Goal: Task Accomplishment & Management: Manage account settings

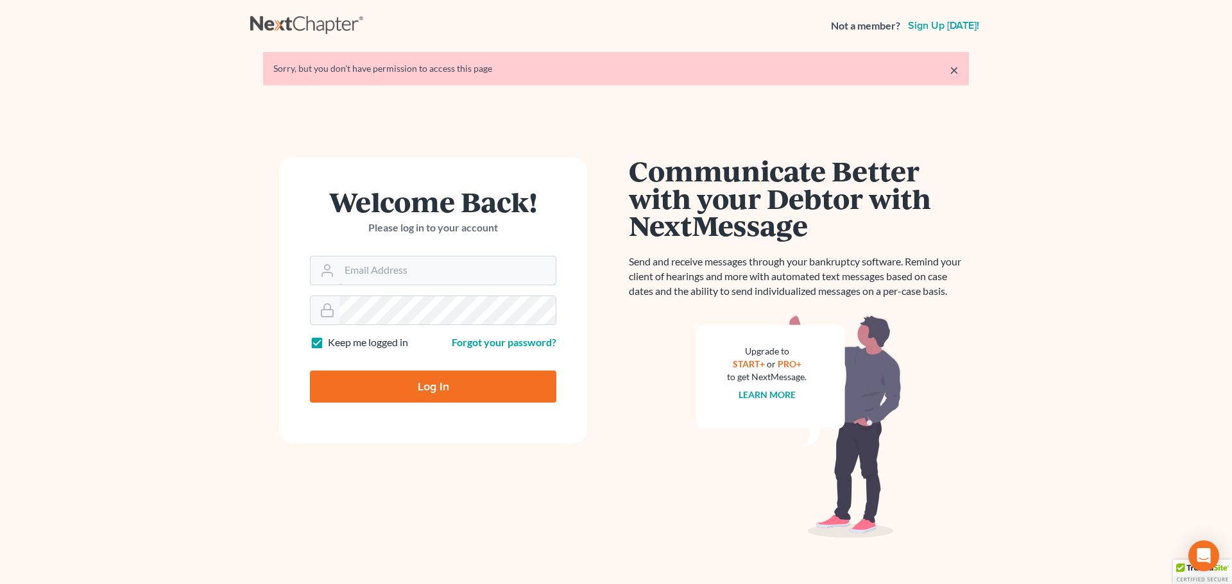
type input "[EMAIL_ADDRESS][DOMAIN_NAME]"
click at [454, 387] on input "Log In" at bounding box center [433, 387] width 246 height 32
type input "Thinking..."
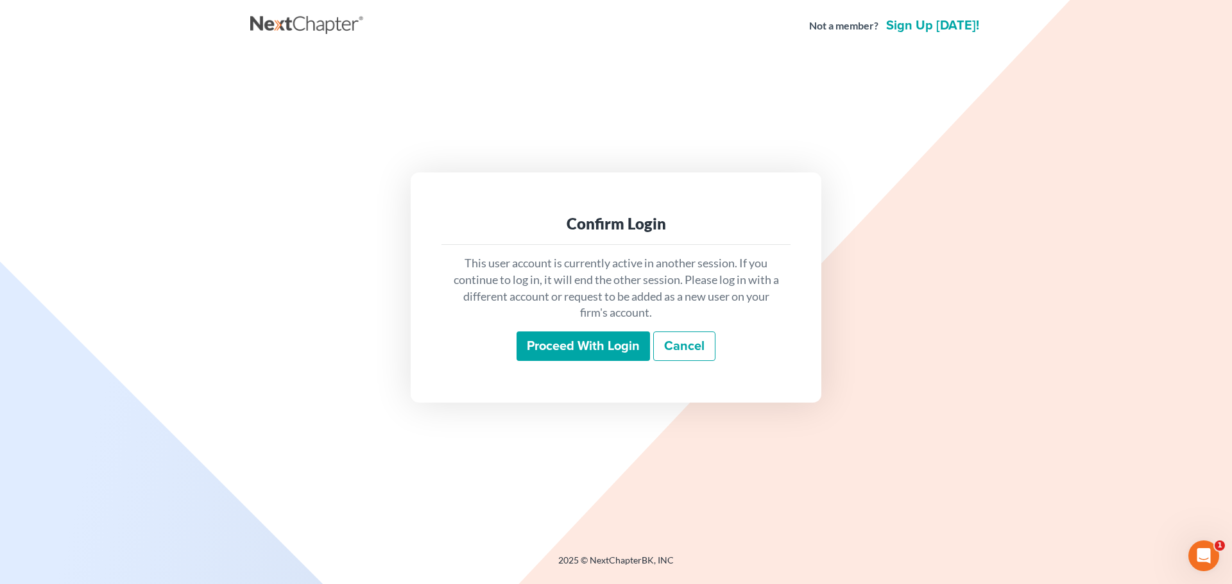
click at [552, 357] on input "Proceed with login" at bounding box center [582, 347] width 133 height 30
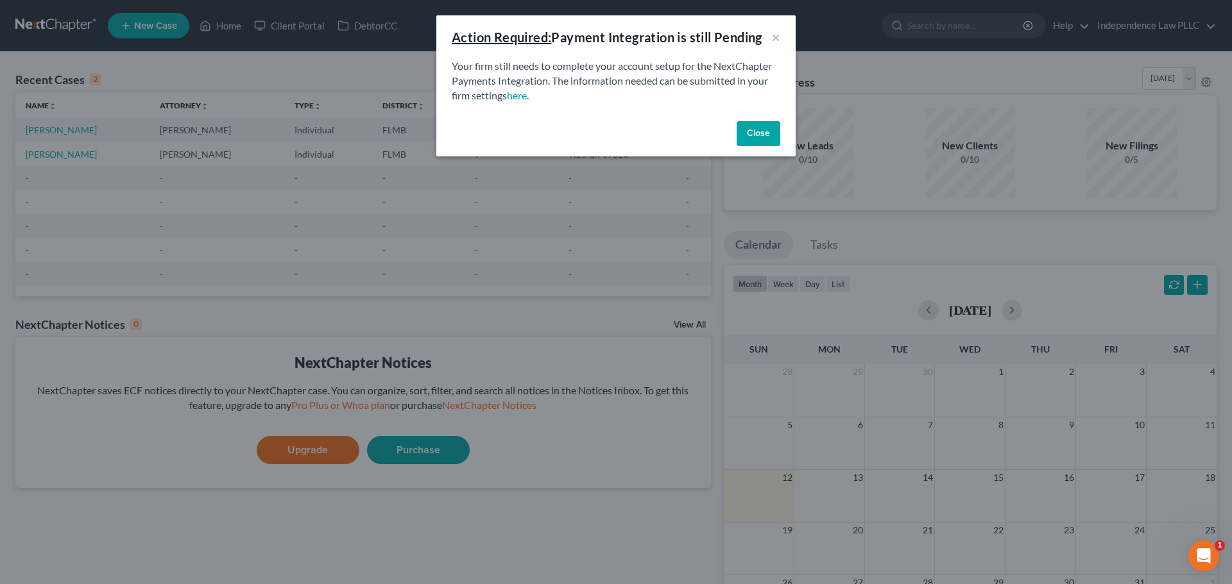
click at [781, 132] on div "Close" at bounding box center [615, 136] width 359 height 41
click at [768, 134] on button "Close" at bounding box center [758, 134] width 44 height 26
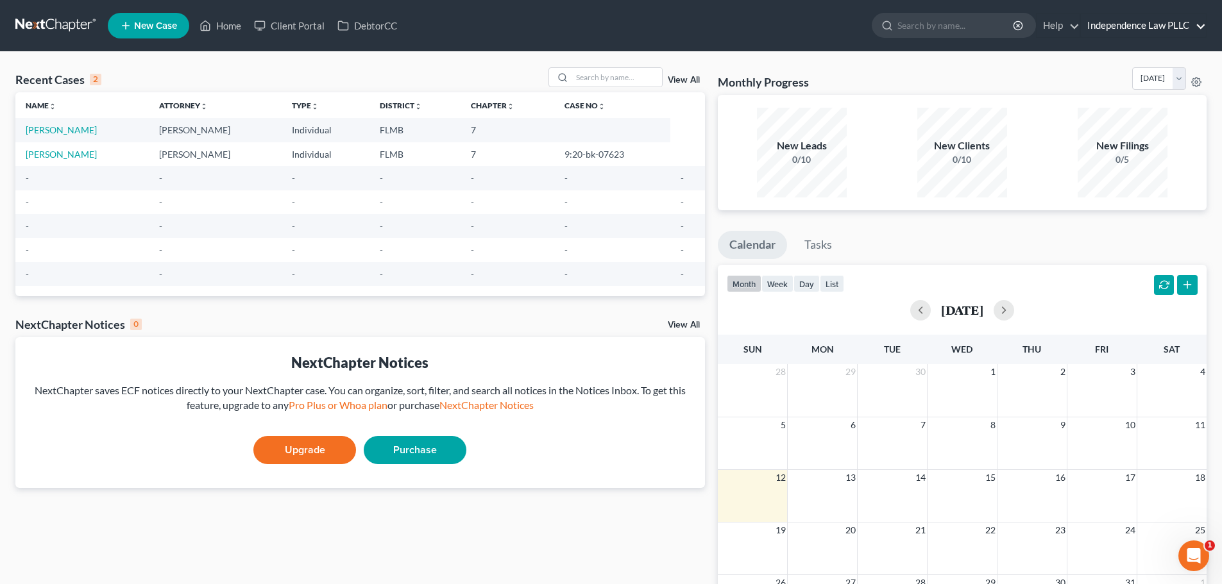
click at [1166, 17] on link "Independence Law PLLC" at bounding box center [1143, 25] width 125 height 23
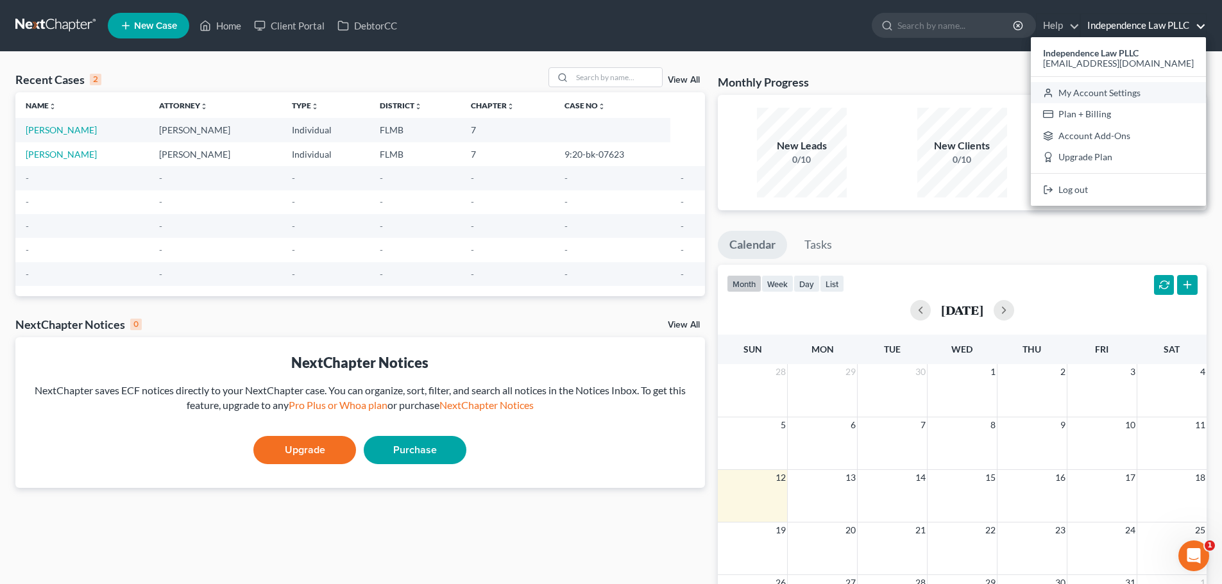
click at [1117, 90] on link "My Account Settings" at bounding box center [1118, 93] width 175 height 22
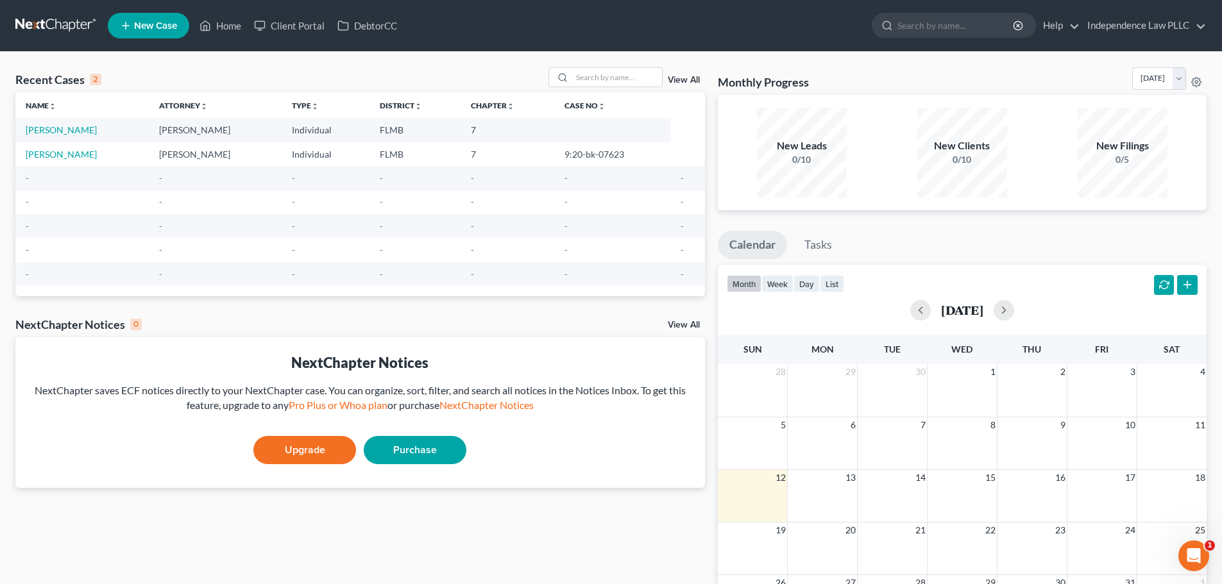
select select "24"
select select "9"
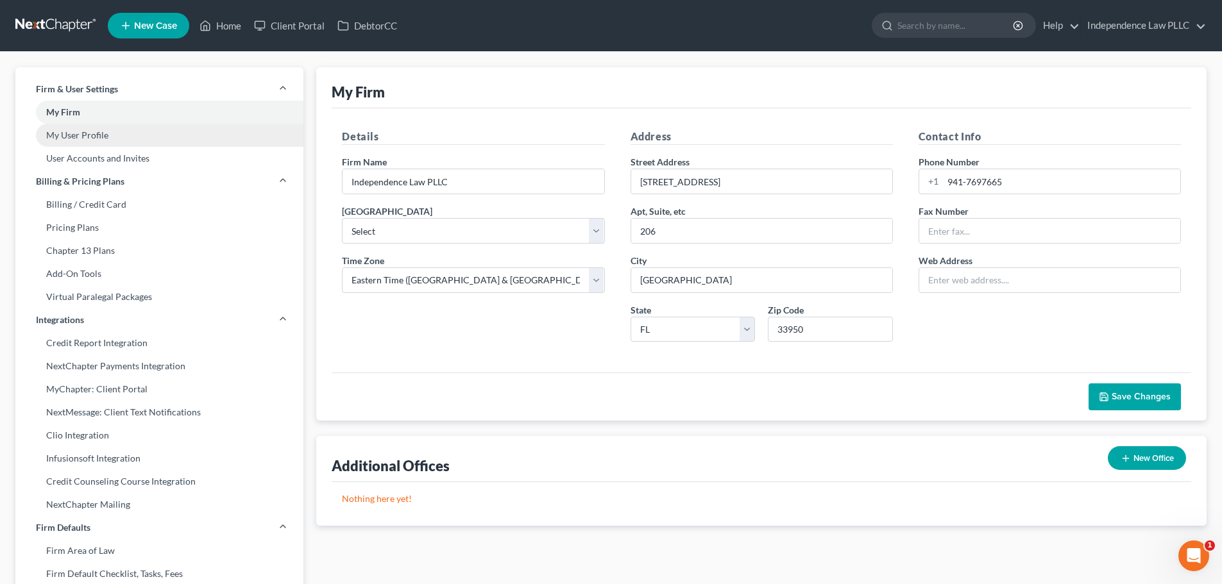
click at [72, 127] on link "My User Profile" at bounding box center [159, 135] width 288 height 23
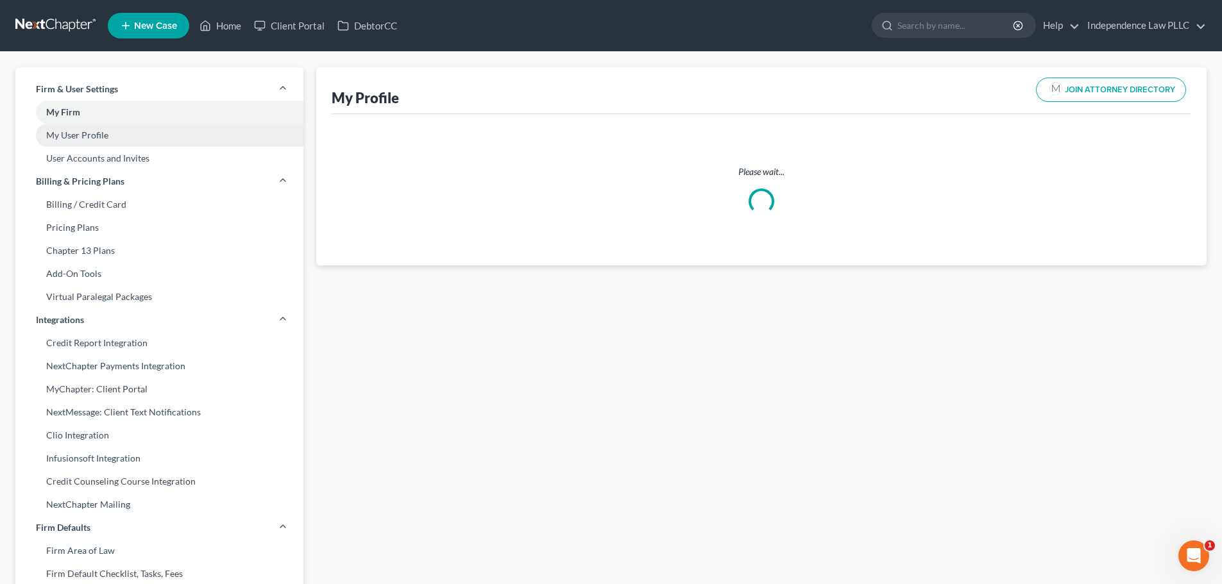
select select "9"
select select "15"
select select "attorney"
select select "0"
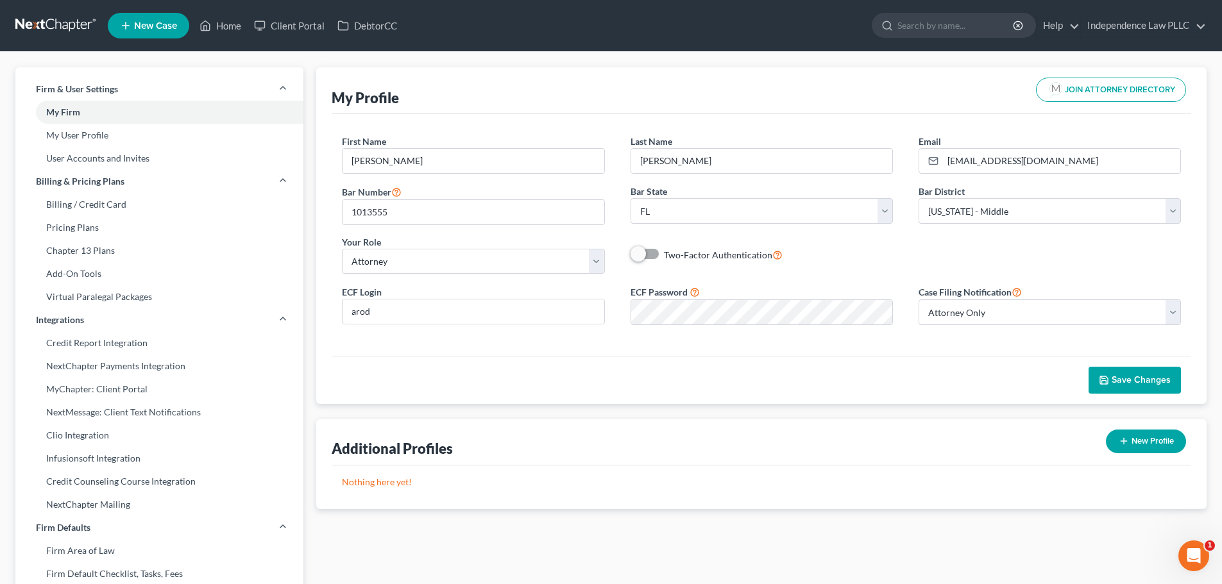
click at [49, 21] on link at bounding box center [56, 25] width 82 height 23
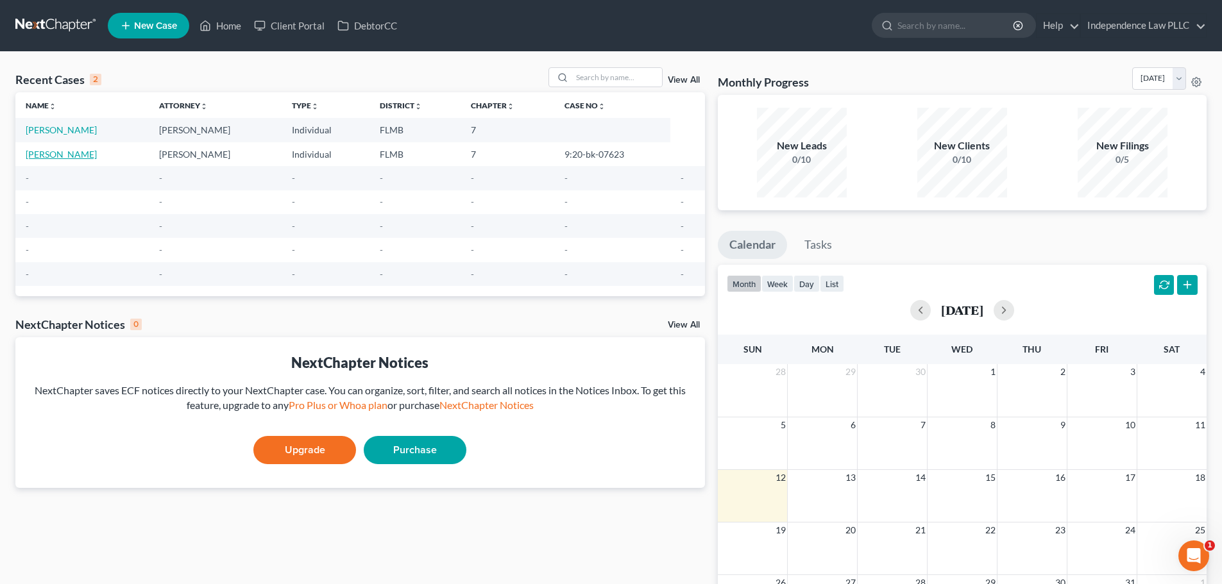
click at [63, 155] on link "Wells, Dawn" at bounding box center [61, 154] width 71 height 11
select select "6"
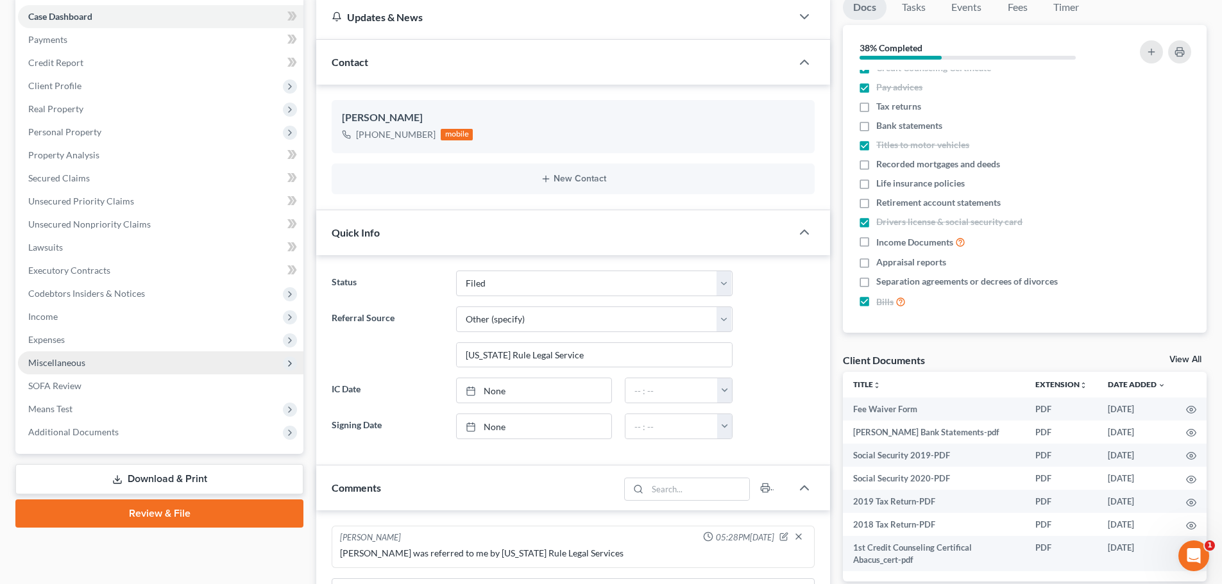
scroll to position [64, 0]
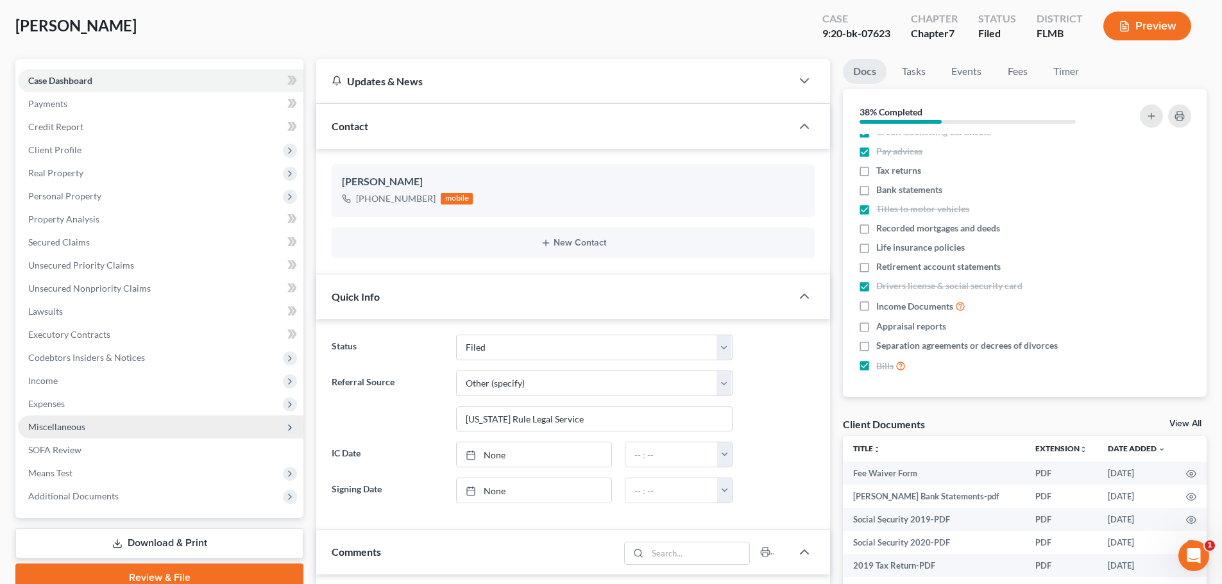
click at [65, 429] on span "Miscellaneous" at bounding box center [56, 426] width 57 height 11
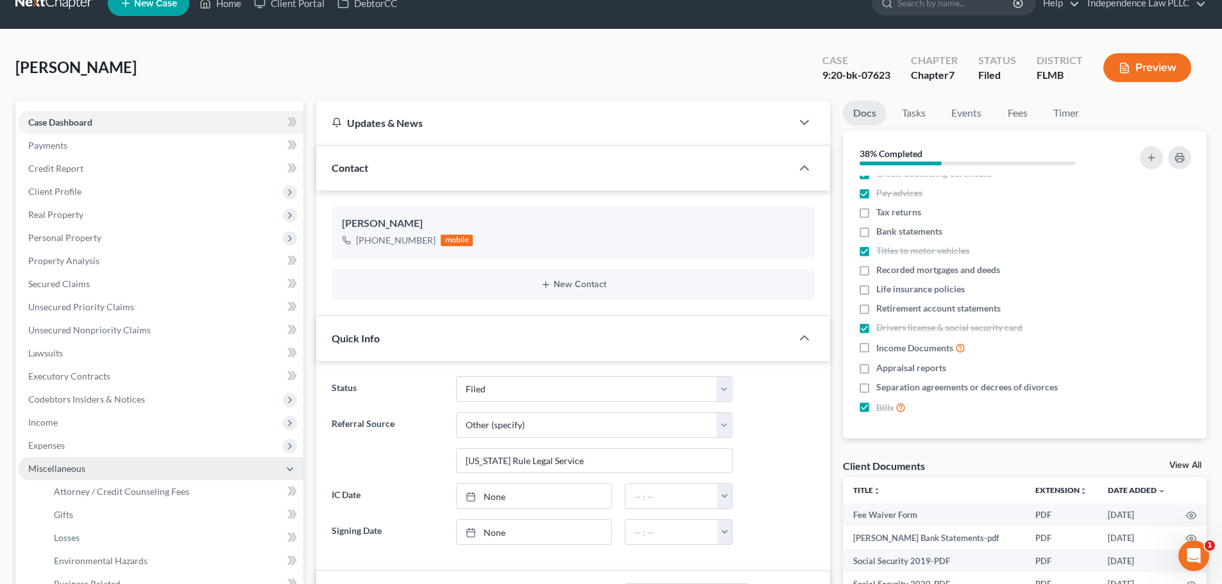
scroll to position [0, 0]
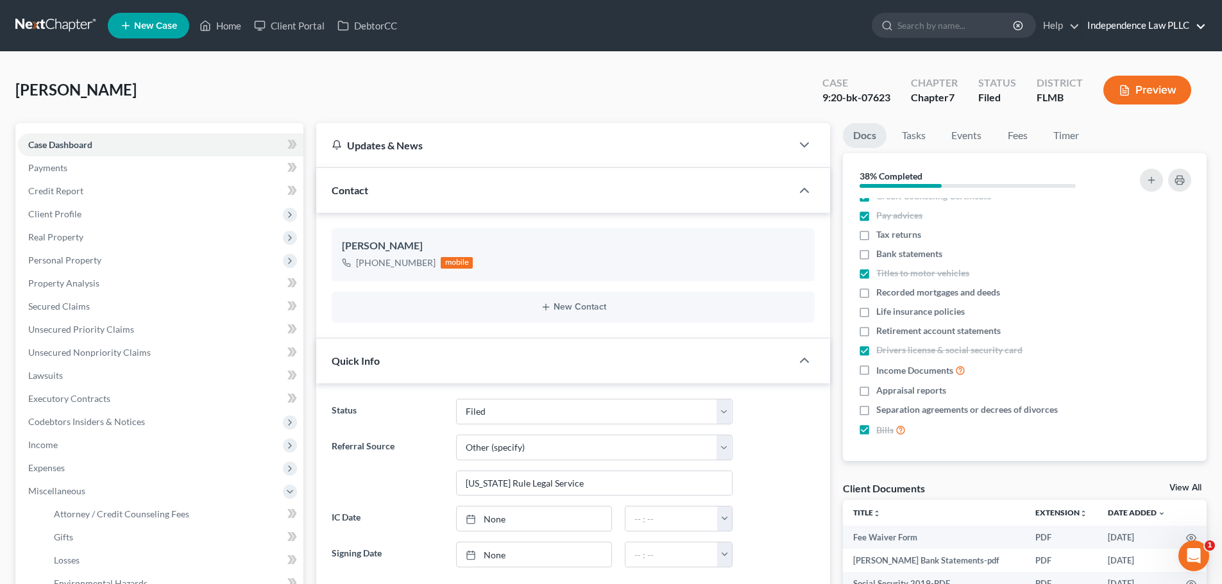
click at [1159, 27] on link "Independence Law PLLC" at bounding box center [1143, 25] width 125 height 23
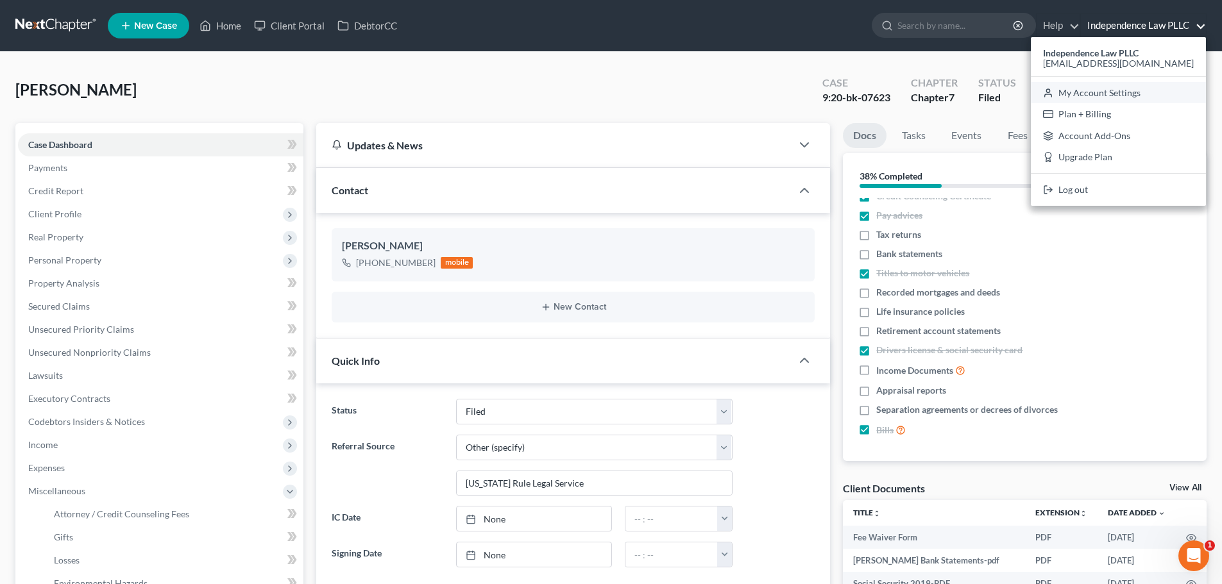
click at [1129, 89] on link "My Account Settings" at bounding box center [1118, 93] width 175 height 22
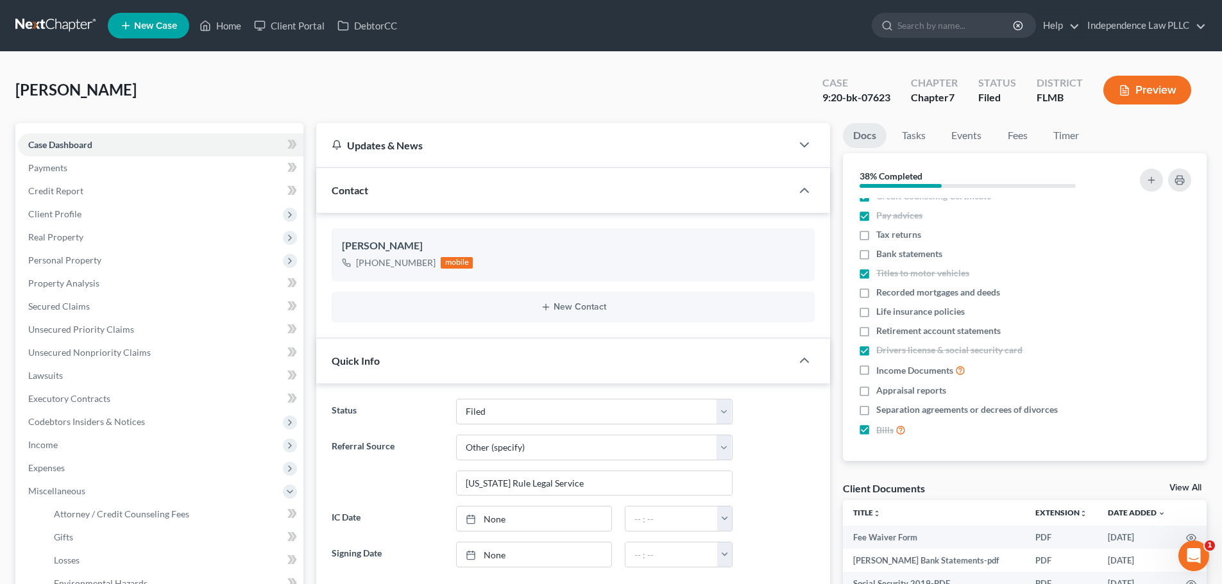
select select "24"
select select "9"
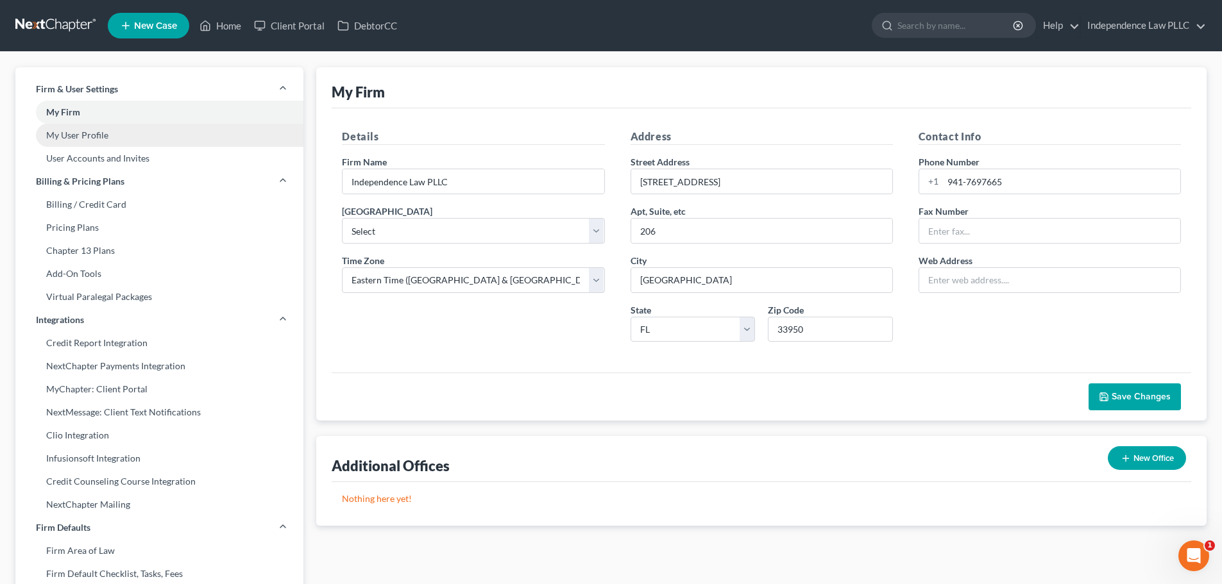
click at [89, 141] on link "My User Profile" at bounding box center [159, 135] width 288 height 23
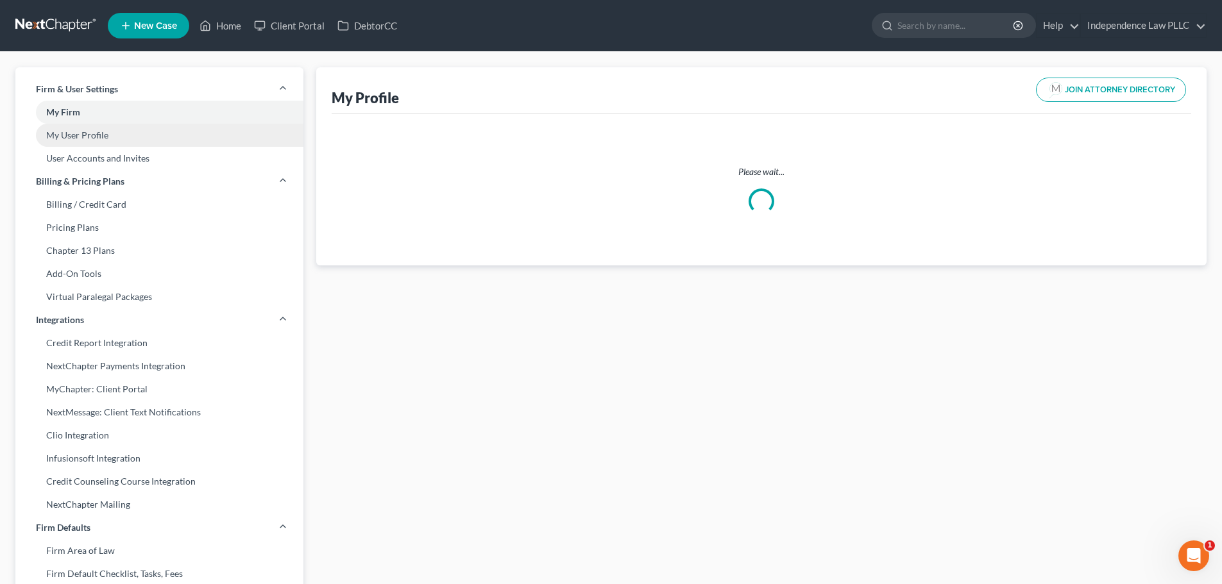
select select "9"
select select "15"
select select "attorney"
select select "0"
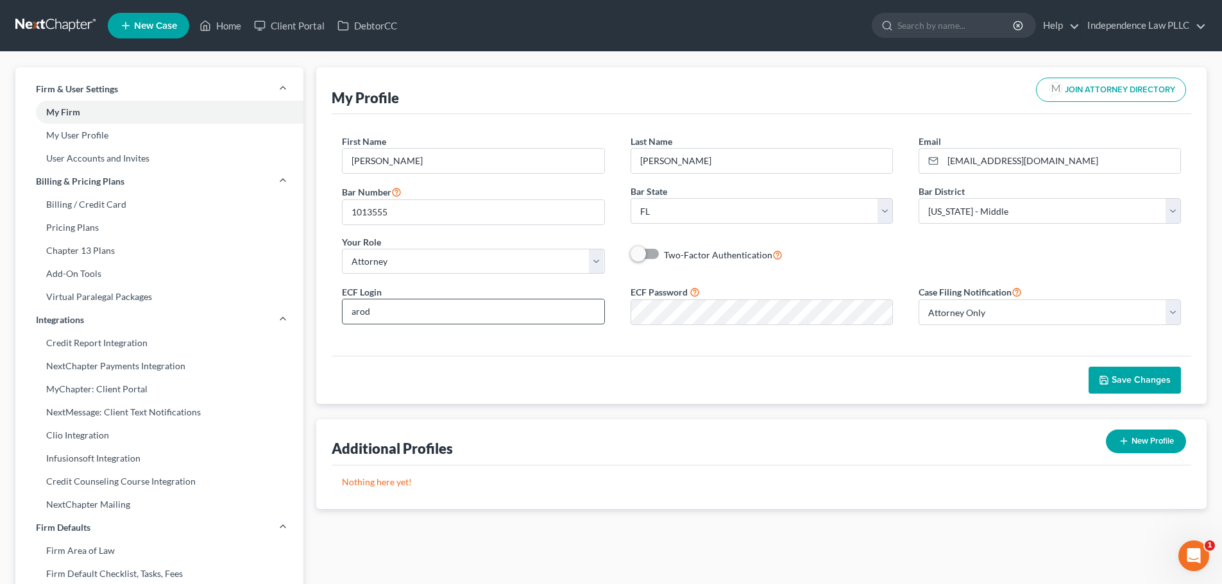
click at [416, 316] on input "arod" at bounding box center [473, 312] width 261 height 24
drag, startPoint x: 416, startPoint y: 316, endPoint x: 305, endPoint y: 316, distance: 110.3
click at [306, 316] on div "Firm & User Settings My Firm My User Profile User Accounts and Invites Billing …" at bounding box center [611, 500] width 1204 height 867
type input "Life7875"
click at [554, 284] on form "First Name * Andres Last Name * Rodriguez Email * independencelaw@outlook.com B…" at bounding box center [761, 235] width 839 height 201
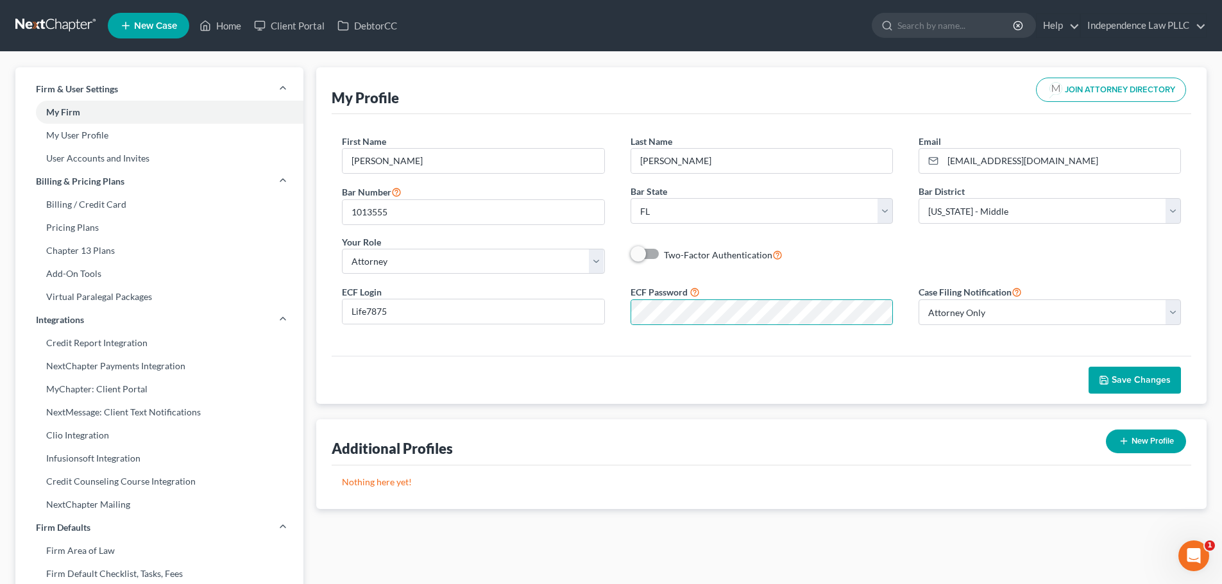
drag, startPoint x: 1107, startPoint y: 387, endPoint x: 1116, endPoint y: 389, distance: 9.3
click at [1111, 388] on button "Save Changes" at bounding box center [1135, 380] width 92 height 27
